Goal: Information Seeking & Learning: Learn about a topic

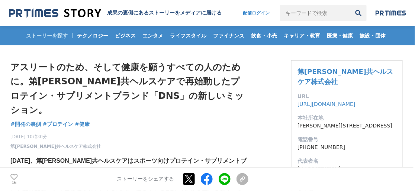
click at [318, 14] on input "キーワードで検索" at bounding box center [315, 13] width 70 height 16
type input "DNS プロテイン"
click at [350, 5] on button "検索" at bounding box center [358, 13] width 16 height 16
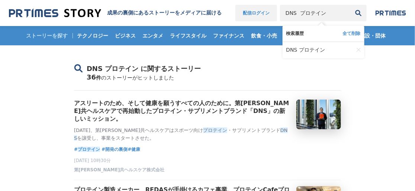
drag, startPoint x: 335, startPoint y: 11, endPoint x: 257, endPoint y: 11, distance: 77.7
click at [257, 11] on nav "配信ログイン DNS プロテイン 検索履歴 全て削除 DNS プロテイン" at bounding box center [320, 13] width 171 height 16
click at [400, 12] on img at bounding box center [391, 13] width 31 height 6
